Goal: Task Accomplishment & Management: Use online tool/utility

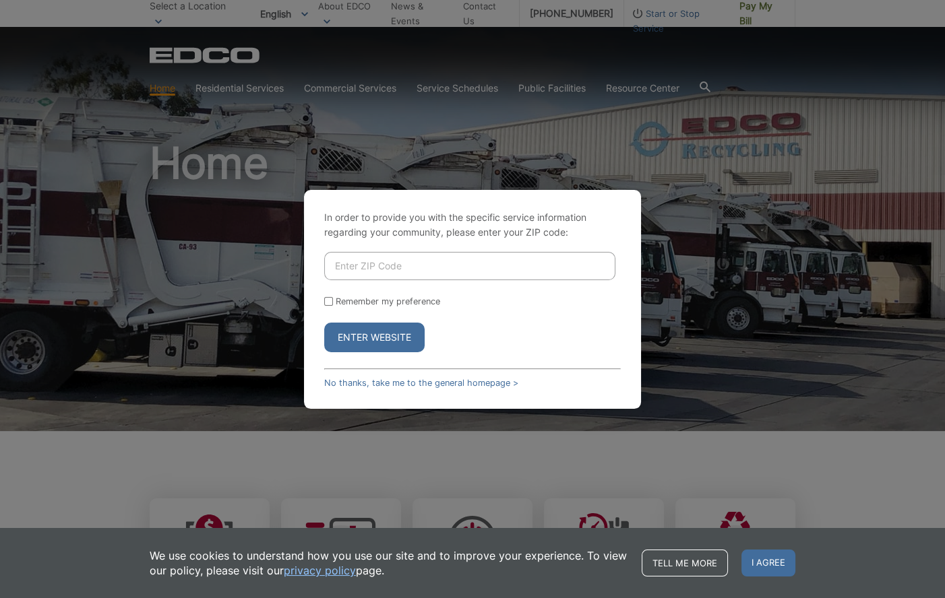
click at [337, 268] on input "Enter ZIP Code" at bounding box center [469, 266] width 291 height 28
type input "92024"
click at [365, 340] on button "Enter Website" at bounding box center [374, 338] width 100 height 30
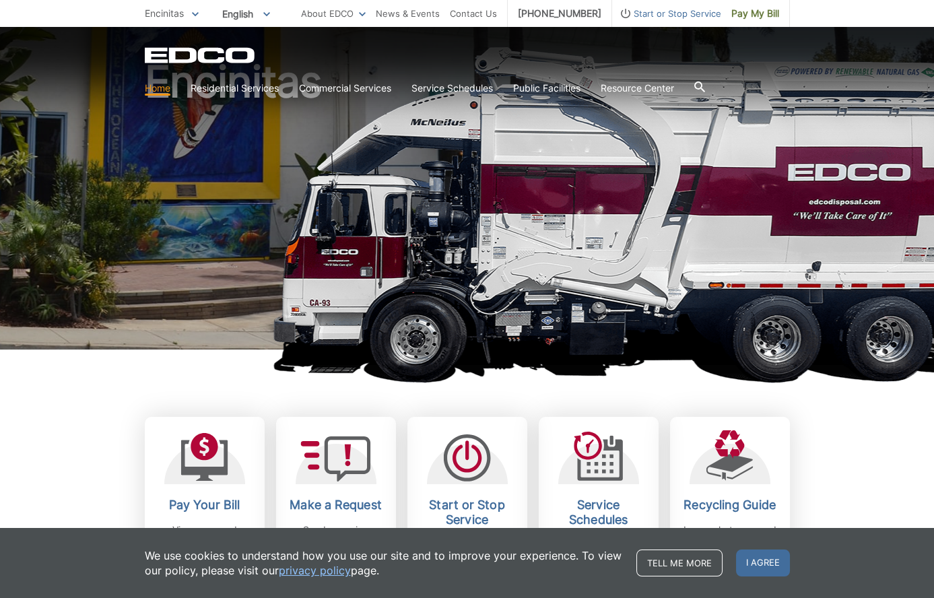
scroll to position [202, 0]
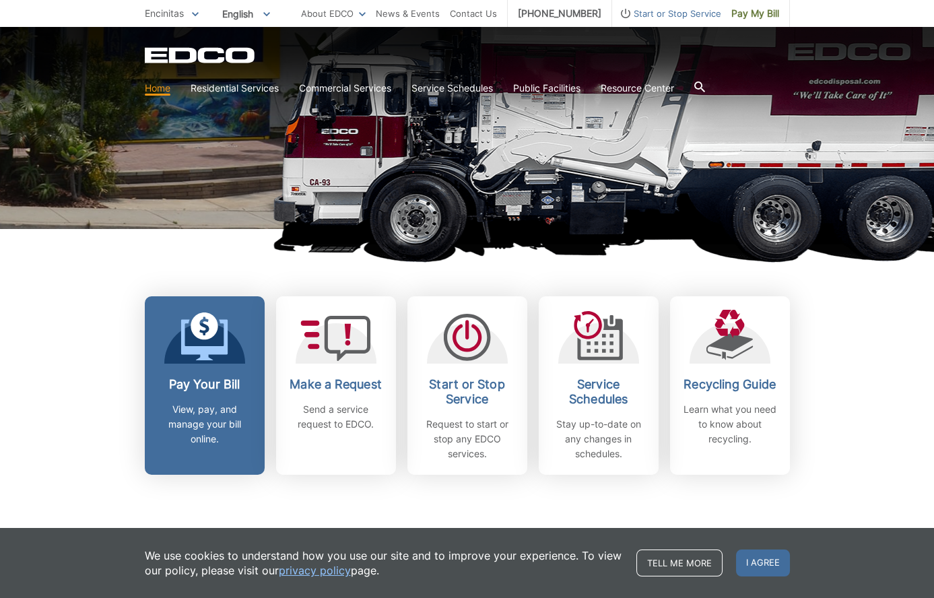
click at [198, 347] on icon at bounding box center [204, 339] width 47 height 41
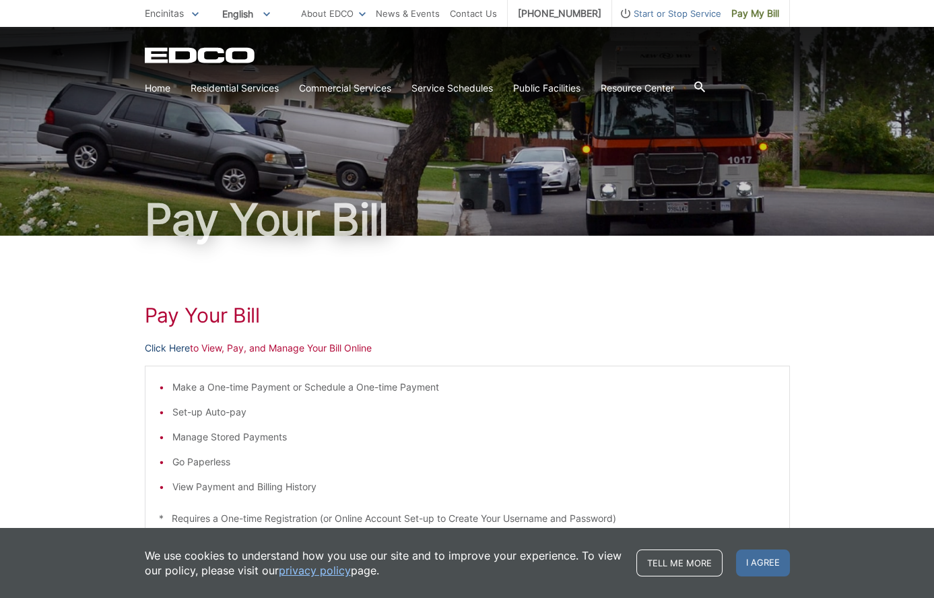
click at [170, 349] on link "Click Here" at bounding box center [167, 348] width 45 height 15
